Goal: Task Accomplishment & Management: Manage account settings

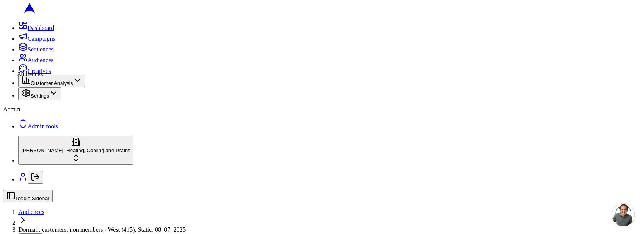
click at [18, 62] on icon at bounding box center [22, 57] width 9 height 9
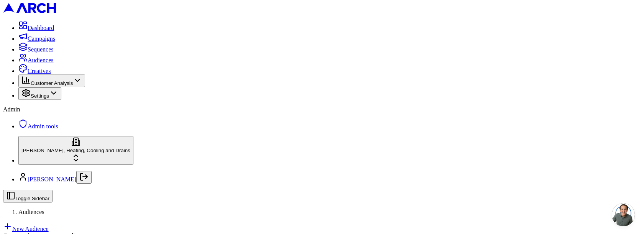
click at [49, 225] on link "New Audience" at bounding box center [26, 228] width 46 height 7
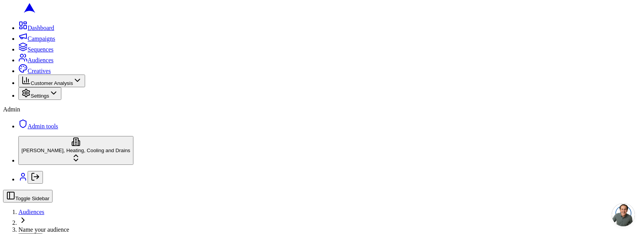
click at [69, 226] on span "Name your audience" at bounding box center [43, 229] width 51 height 7
type input "test"
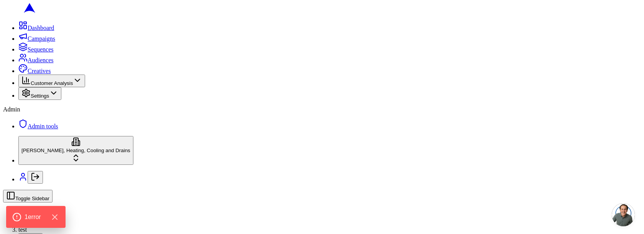
scroll to position [276, 0]
click at [45, 208] on span "Audiences" at bounding box center [31, 211] width 26 height 7
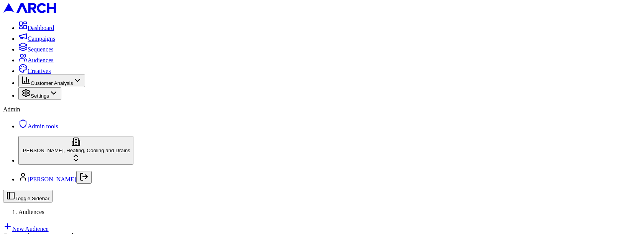
scroll to position [83, 0]
